Goal: Information Seeking & Learning: Compare options

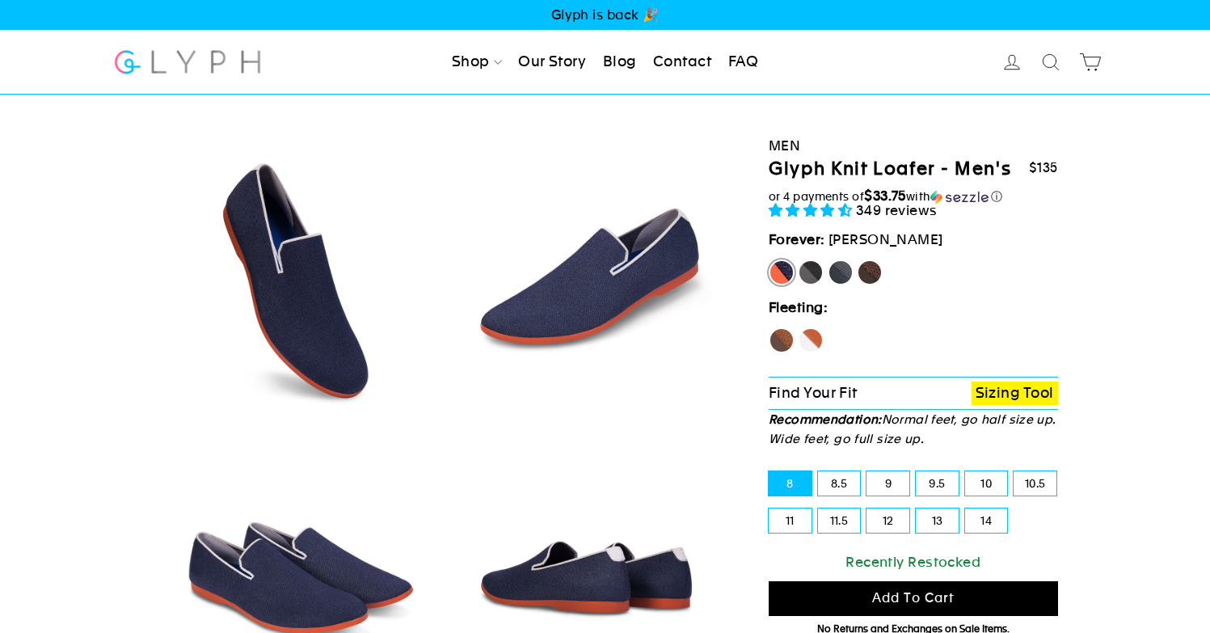
select select "highest-rating"
click at [813, 277] on label "Panther" at bounding box center [811, 273] width 26 height 26
click at [799, 260] on input "Panther" at bounding box center [798, 260] width 1 height 1
radio input "true"
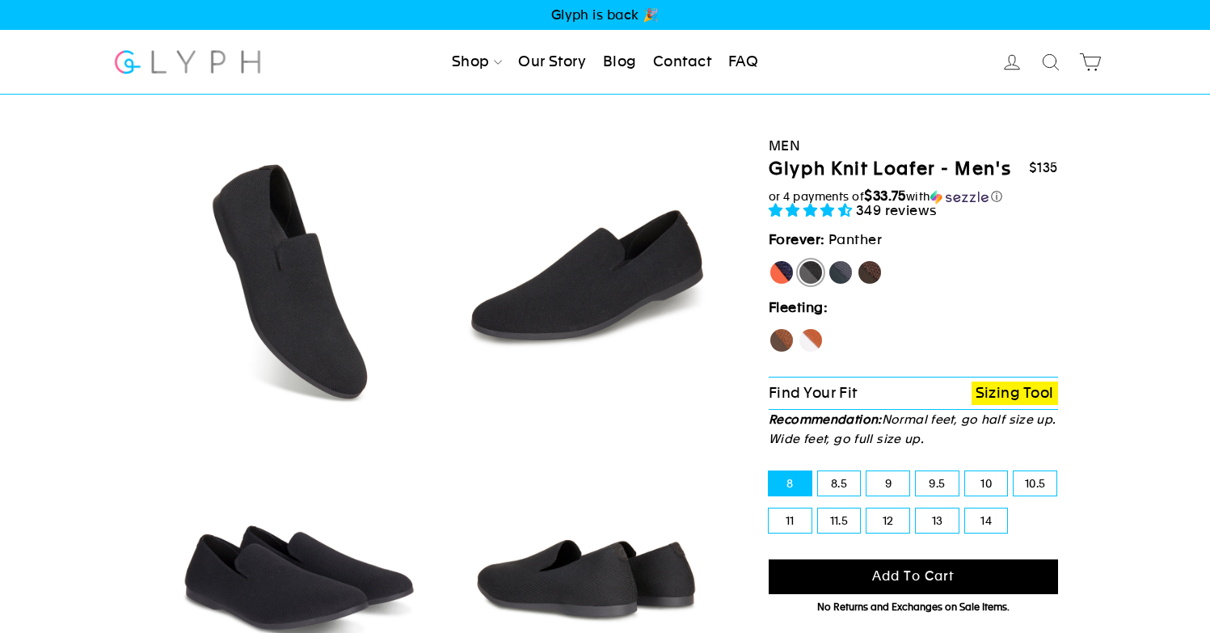
click at [840, 270] on label "Rhino" at bounding box center [841, 273] width 26 height 26
click at [829, 260] on input "Rhino" at bounding box center [828, 260] width 1 height 1
radio input "true"
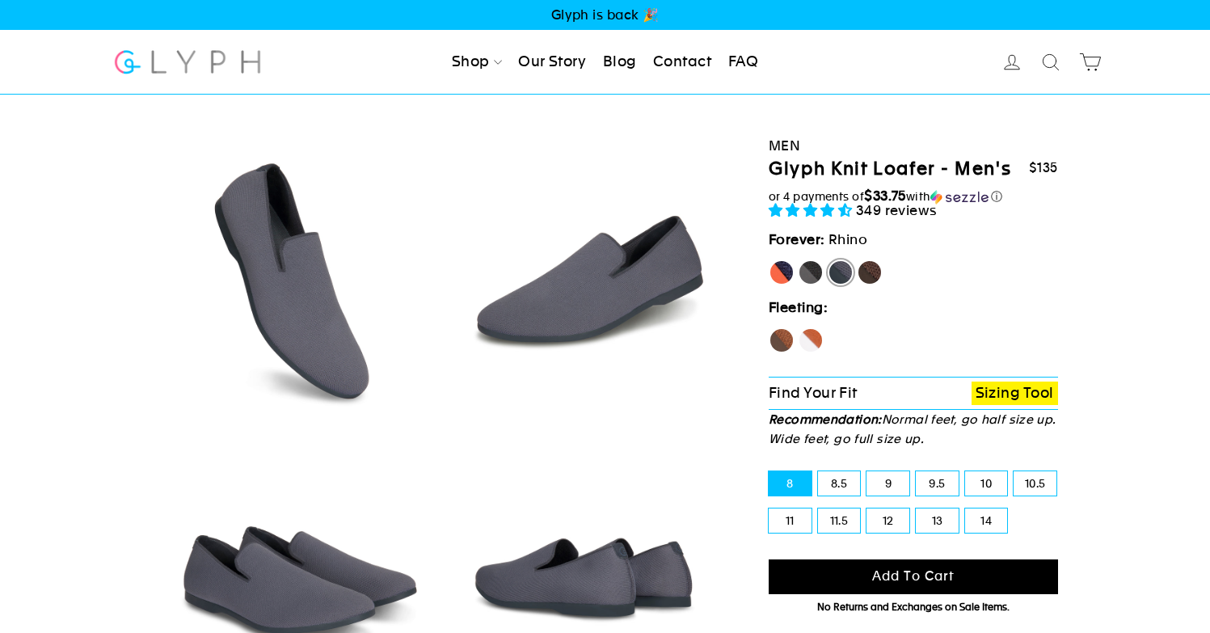
click at [872, 268] on label "Mustang" at bounding box center [870, 273] width 26 height 26
click at [858, 260] on input "Mustang" at bounding box center [857, 260] width 1 height 1
radio input "true"
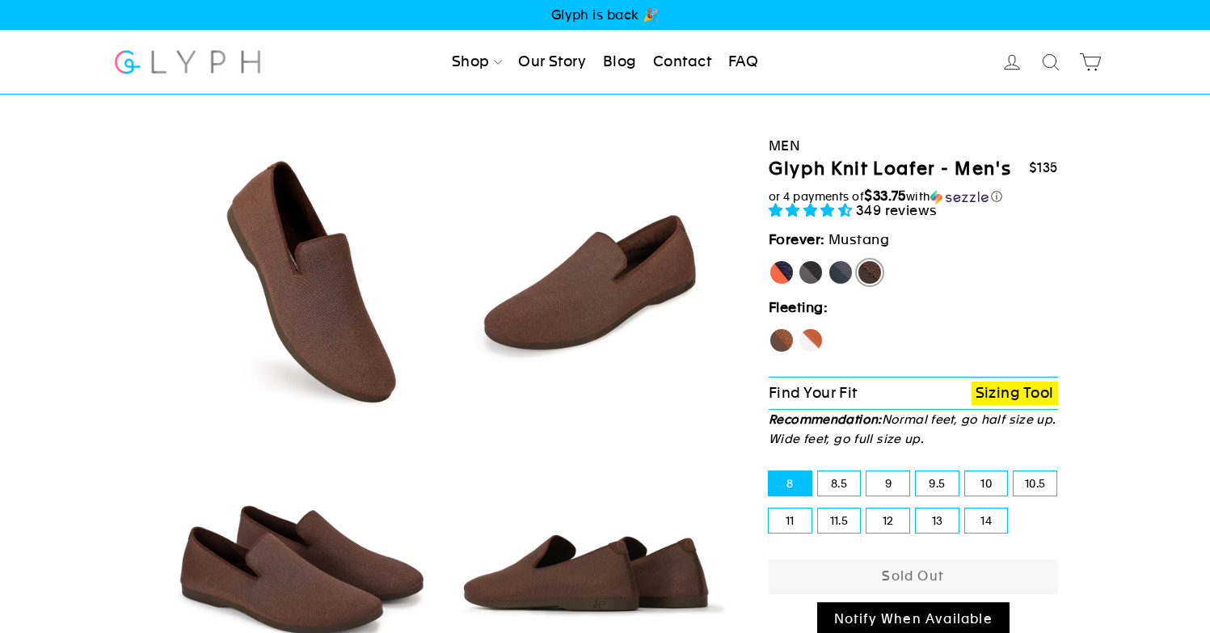
click at [805, 336] on label "Fox" at bounding box center [811, 340] width 26 height 26
click at [799, 328] on input "Fox" at bounding box center [798, 327] width 1 height 1
radio input "true"
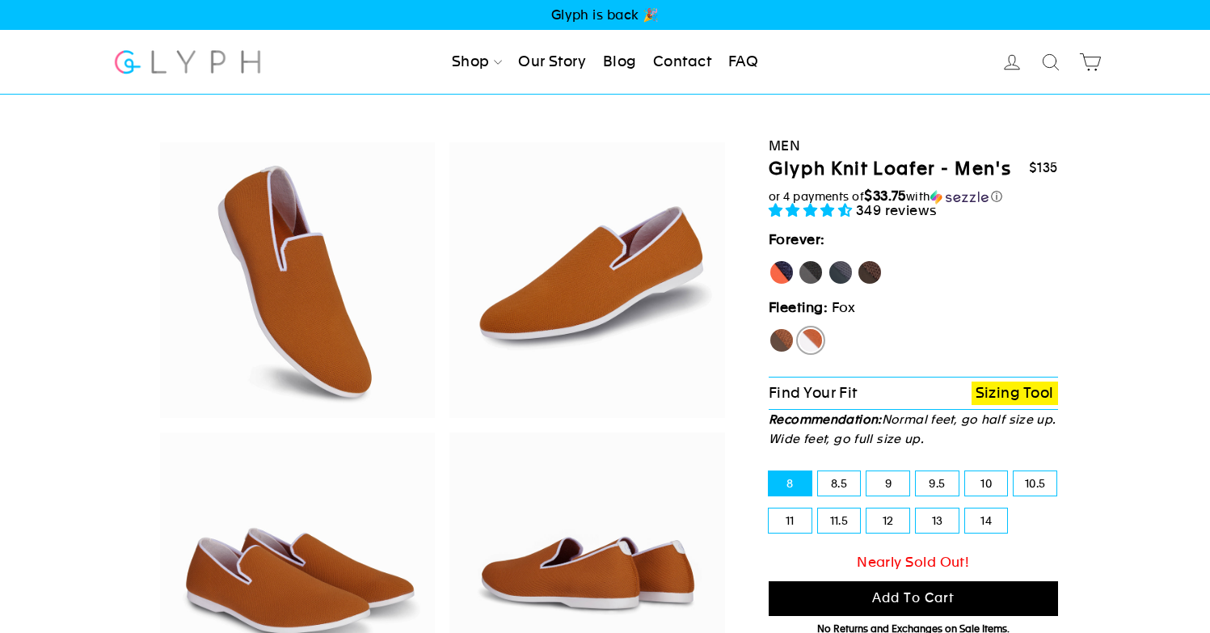
click at [783, 338] on label "Hawk" at bounding box center [782, 340] width 26 height 26
click at [770, 328] on input "Hawk" at bounding box center [769, 327] width 1 height 1
radio input "true"
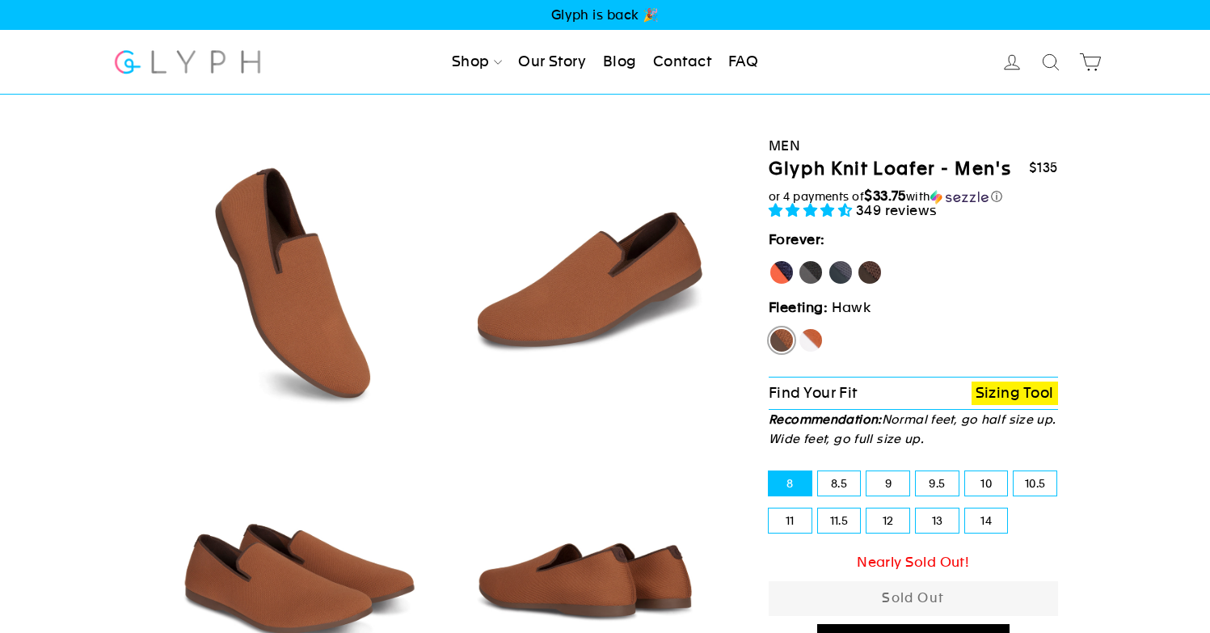
click at [784, 277] on label "[PERSON_NAME]" at bounding box center [782, 273] width 26 height 26
click at [770, 260] on input "[PERSON_NAME]" at bounding box center [769, 260] width 1 height 1
radio input "true"
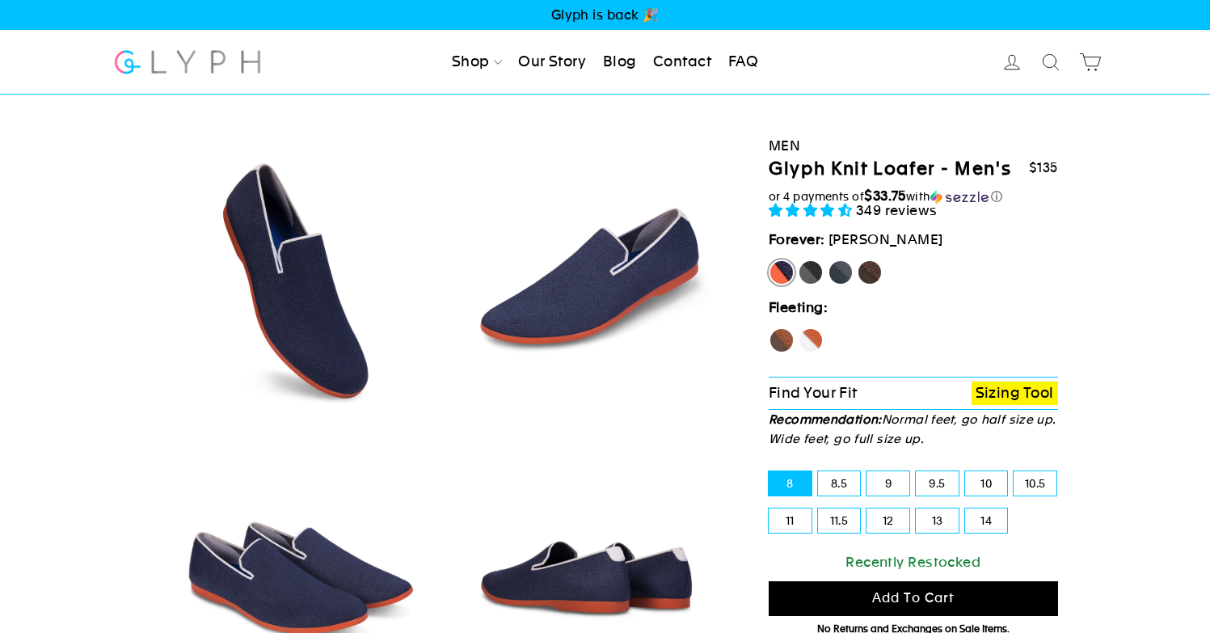
click at [817, 273] on label "Panther" at bounding box center [811, 273] width 26 height 26
click at [799, 260] on input "Panther" at bounding box center [798, 260] width 1 height 1
radio input "true"
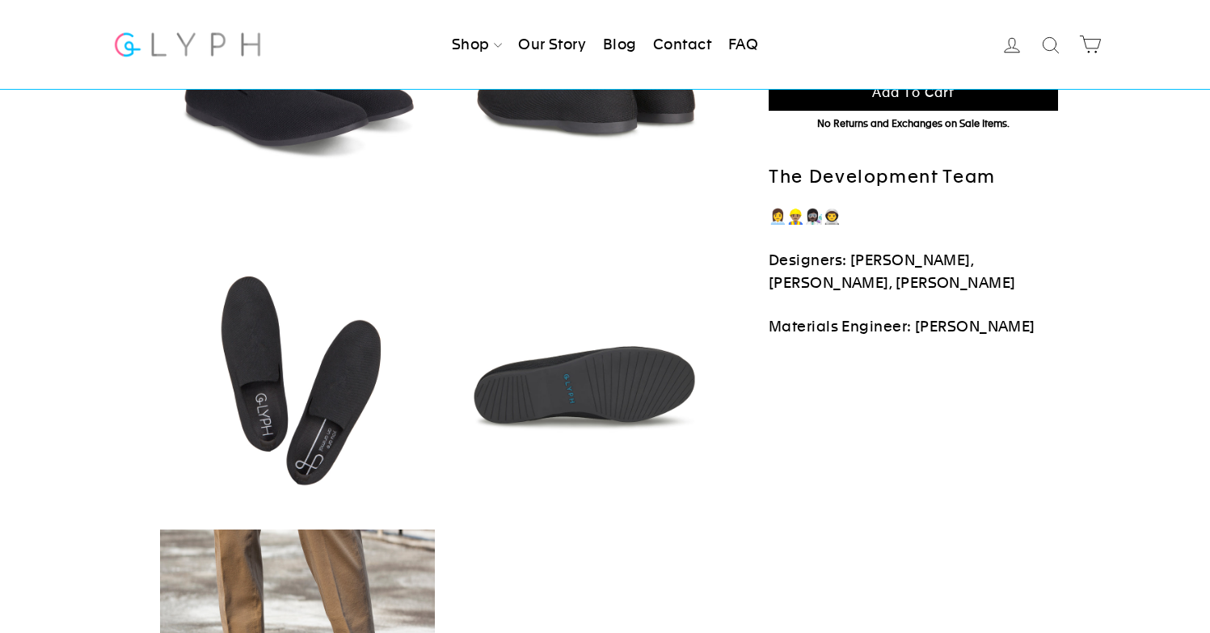
scroll to position [277, 0]
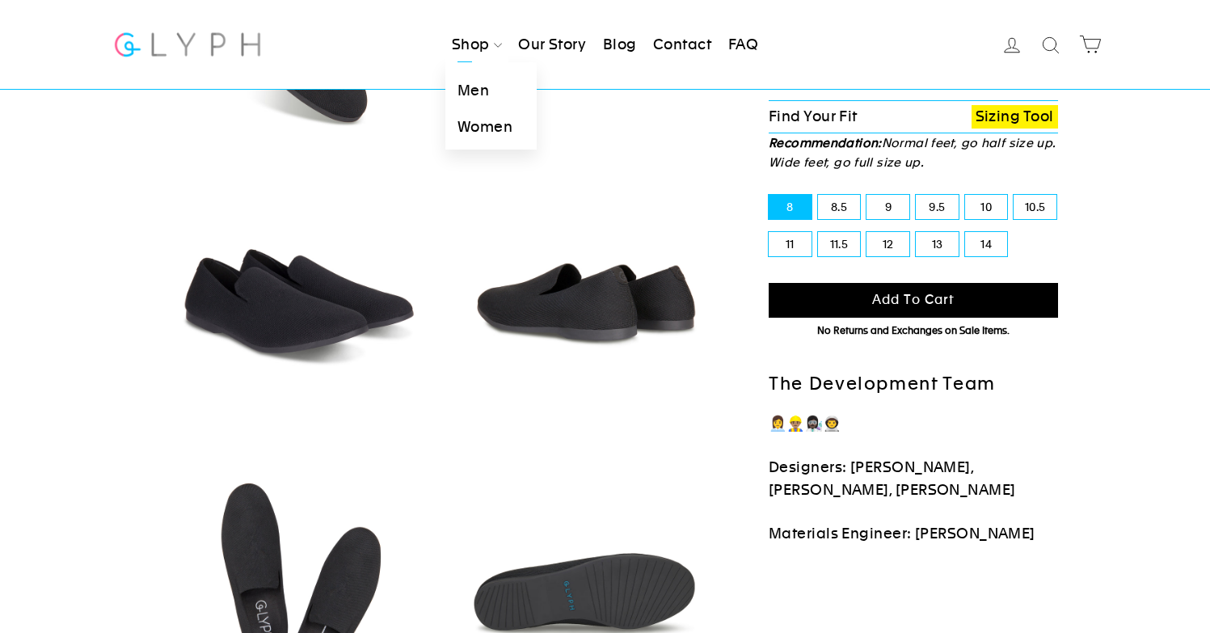
click at [469, 48] on link "Shop" at bounding box center [477, 45] width 63 height 36
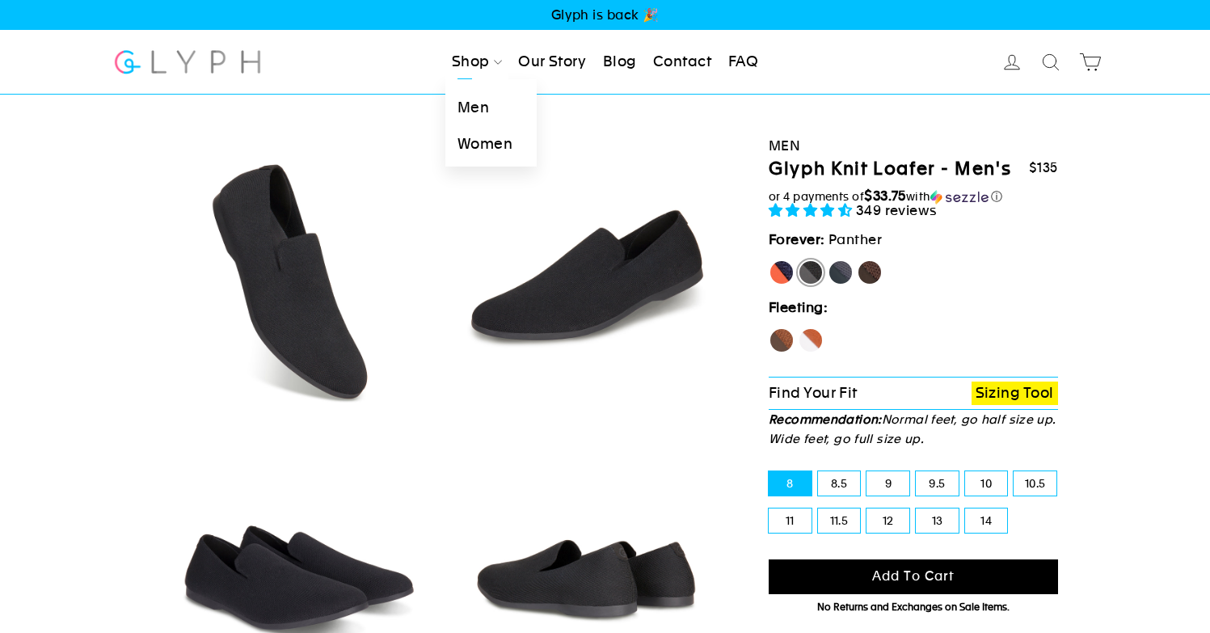
click at [476, 113] on link "Men" at bounding box center [491, 109] width 91 height 36
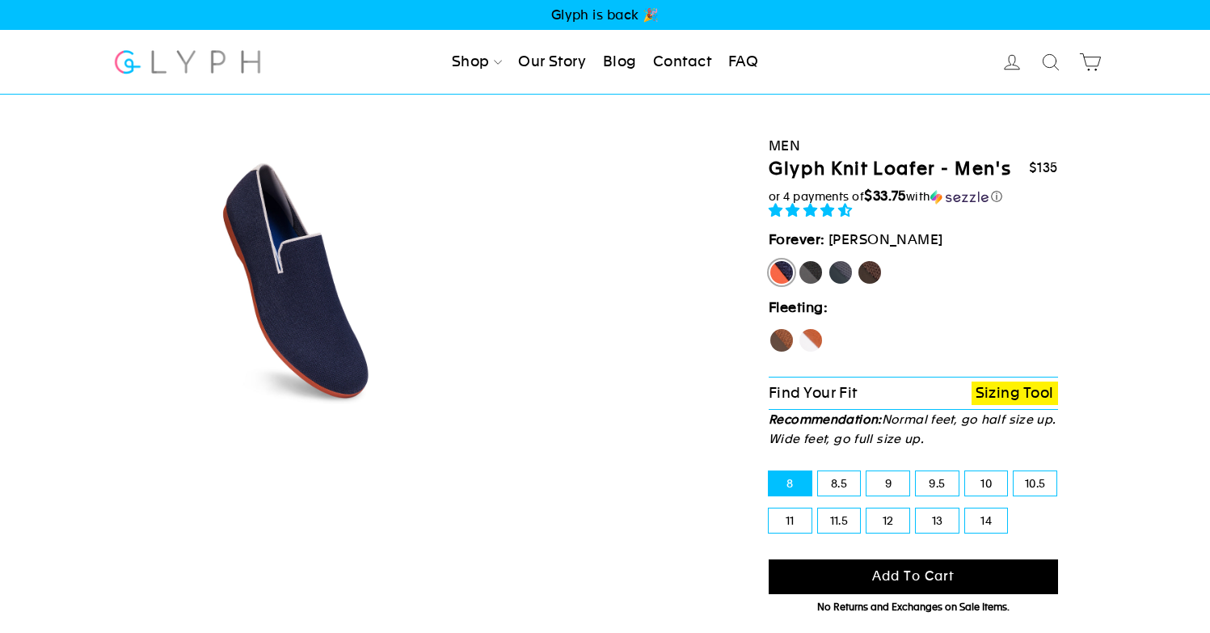
select select "highest-rating"
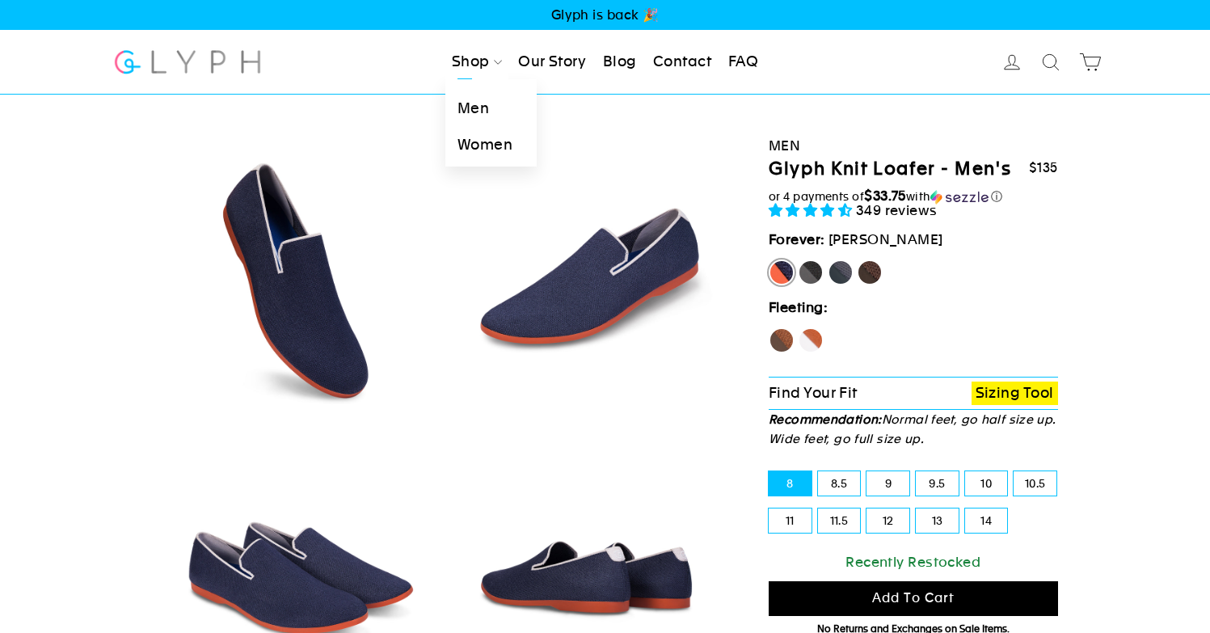
click at [469, 73] on link "Shop" at bounding box center [477, 62] width 63 height 36
click at [471, 103] on link "Men" at bounding box center [491, 109] width 91 height 36
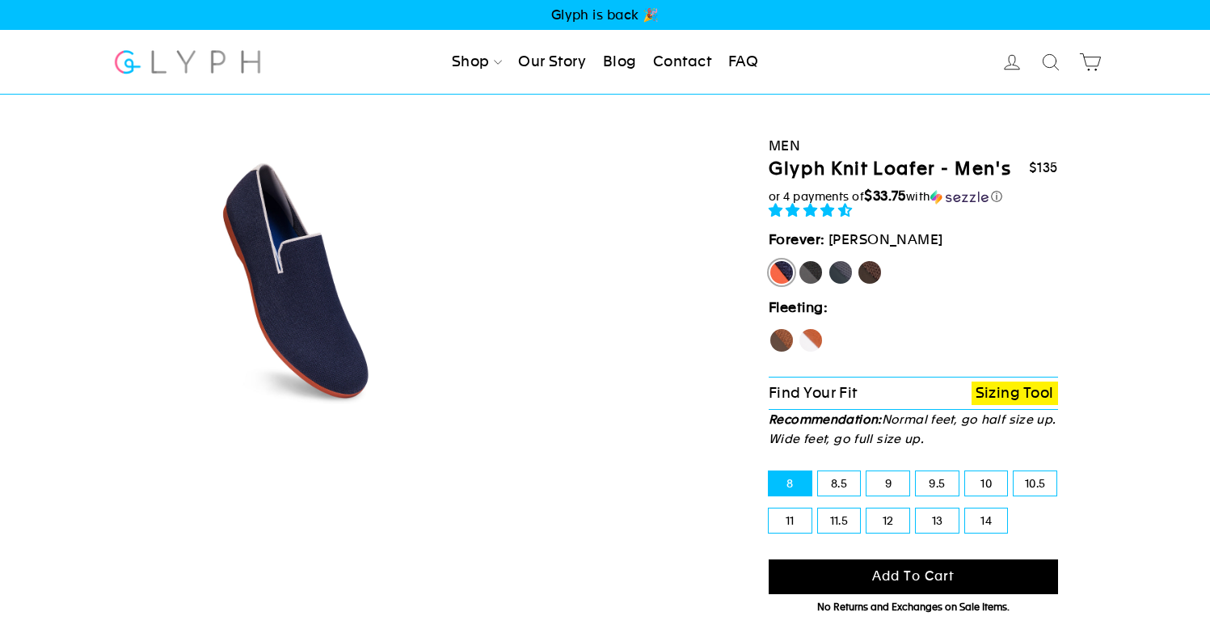
select select "highest-rating"
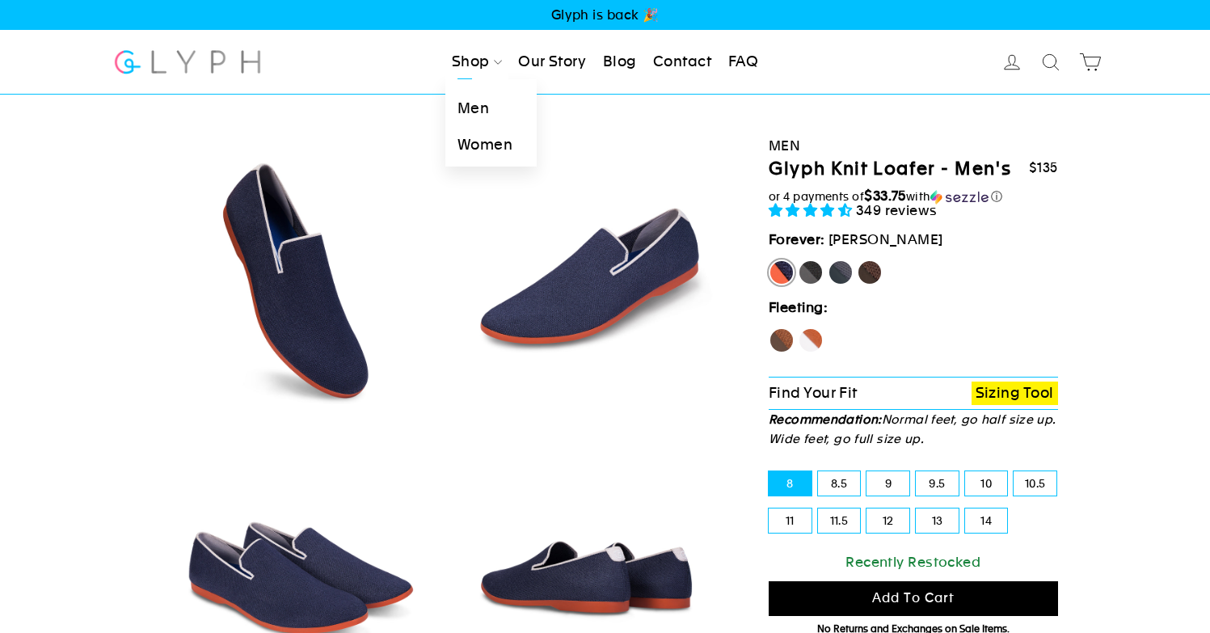
click at [477, 68] on link "Shop" at bounding box center [477, 62] width 63 height 36
click at [484, 140] on link "Women" at bounding box center [491, 145] width 91 height 36
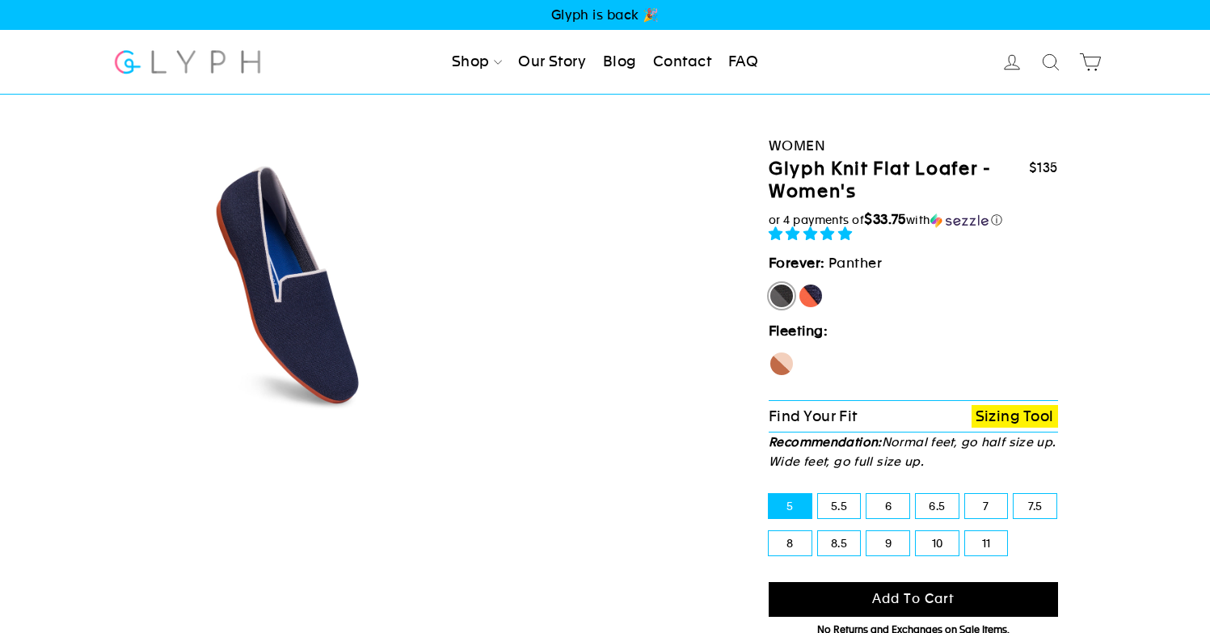
select select "highest-rating"
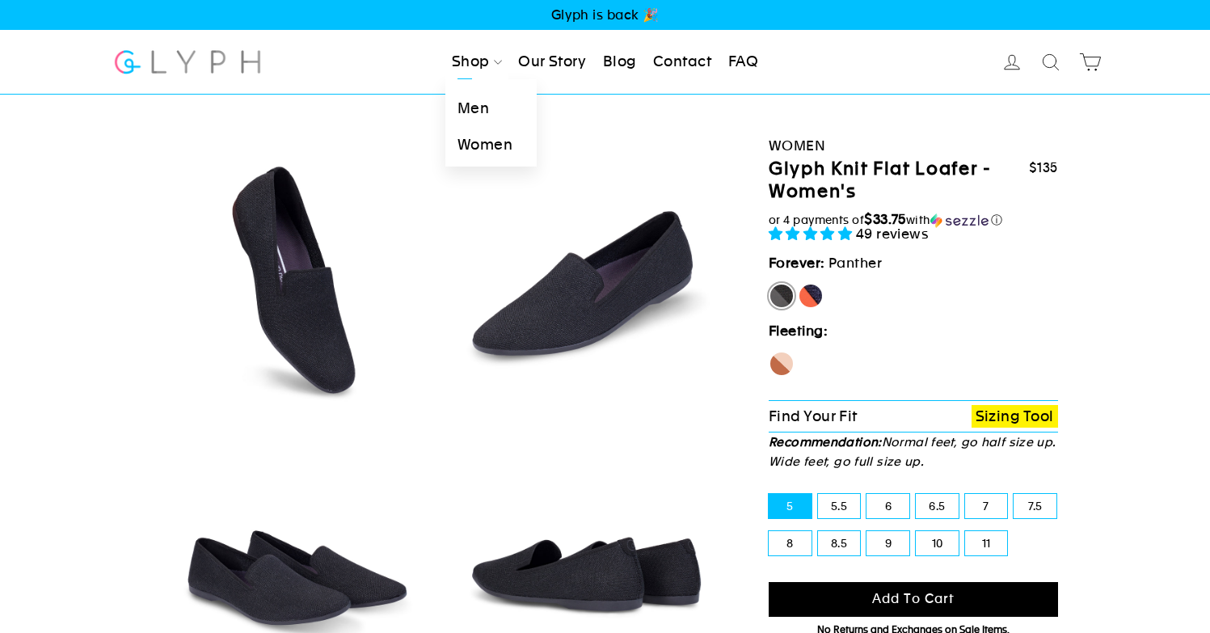
click at [478, 116] on link "Men" at bounding box center [491, 109] width 91 height 36
